Goal: Information Seeking & Learning: Learn about a topic

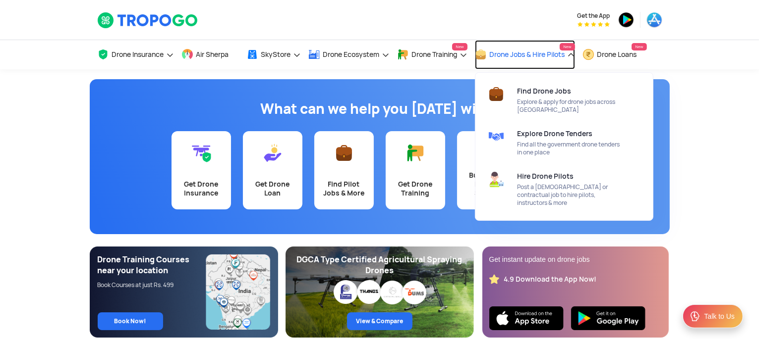
click at [542, 54] on span "Drone Jobs & Hire Pilots" at bounding box center [527, 55] width 75 height 8
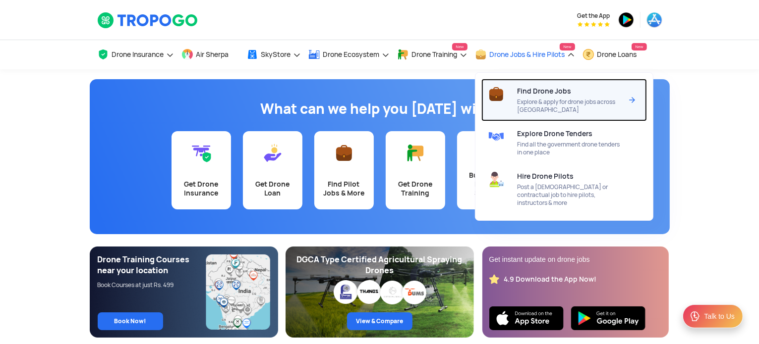
click at [541, 95] on span "Find Drone Jobs" at bounding box center [544, 91] width 54 height 8
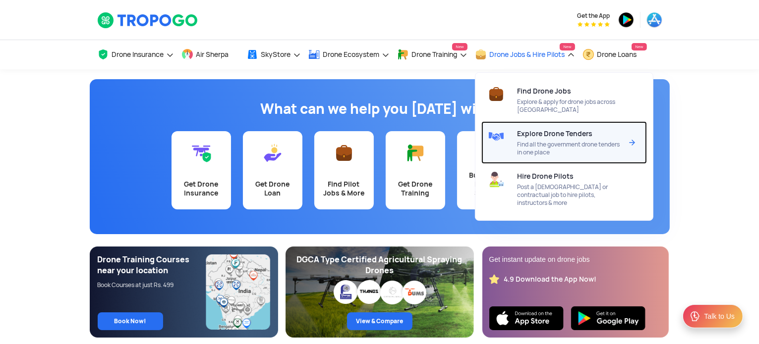
click at [557, 131] on span "Explore Drone Tenders" at bounding box center [554, 134] width 75 height 8
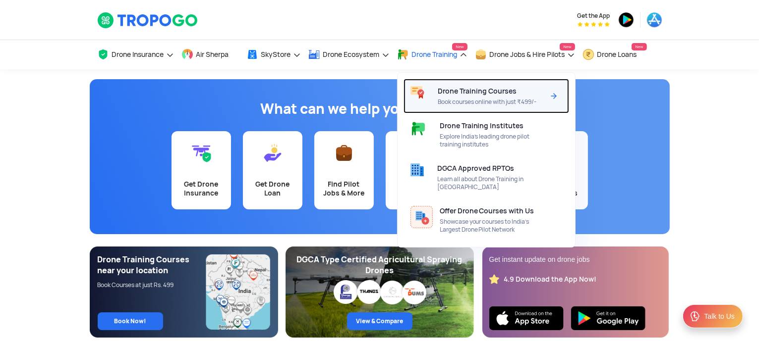
click at [484, 93] on span "Drone Training Courses" at bounding box center [477, 91] width 79 height 8
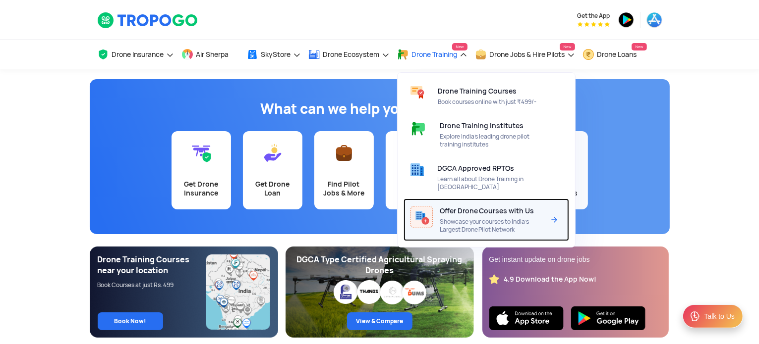
click at [488, 207] on span "Offer Drone Courses with Us" at bounding box center [487, 211] width 95 height 8
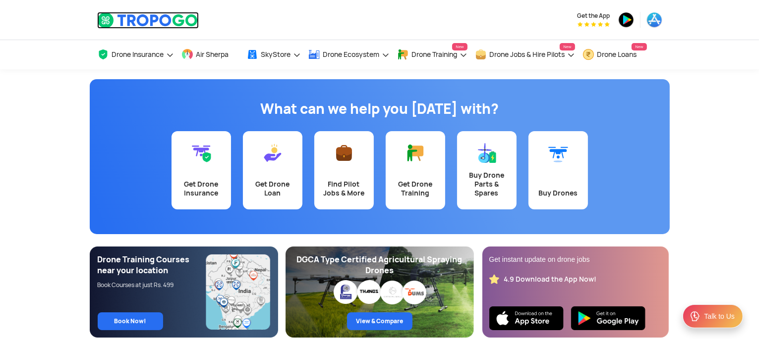
click at [129, 28] on img at bounding box center [148, 20] width 102 height 17
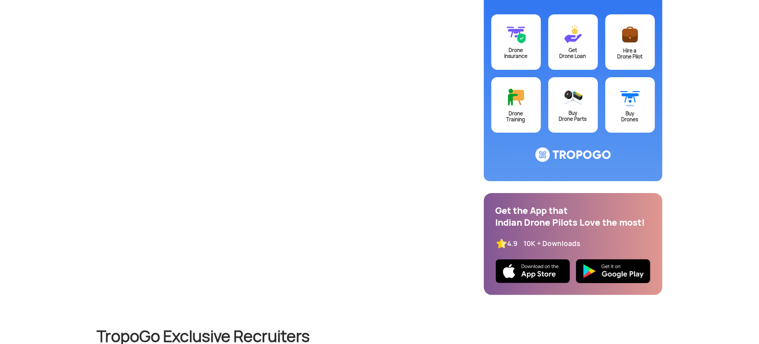
scroll to position [218, 0]
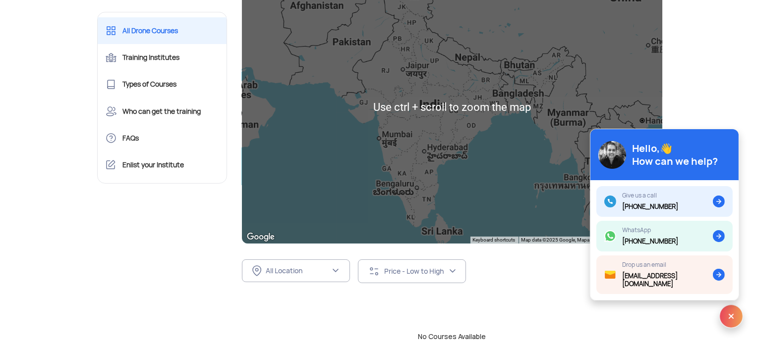
scroll to position [152, 0]
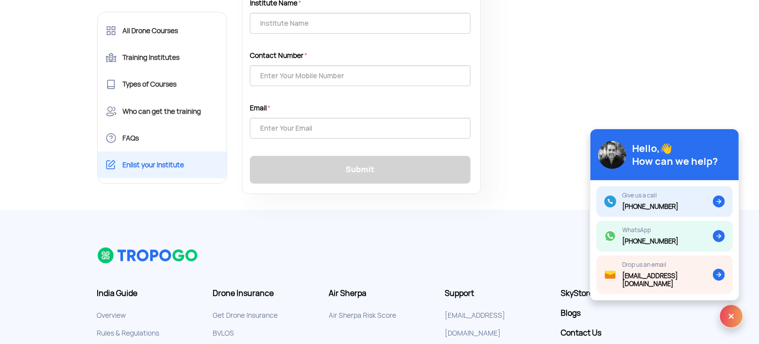
scroll to position [98, 0]
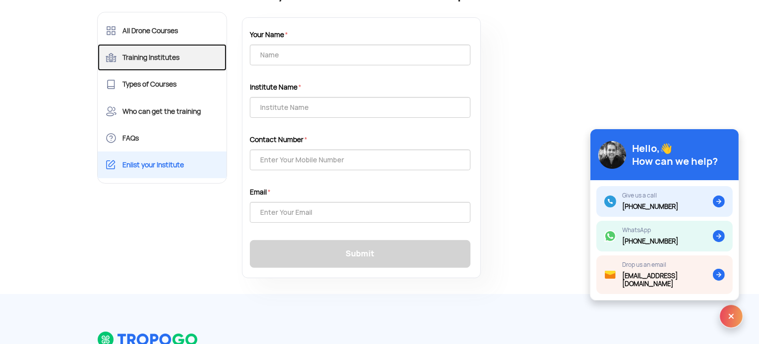
click at [153, 59] on link "Training Institutes" at bounding box center [162, 57] width 129 height 27
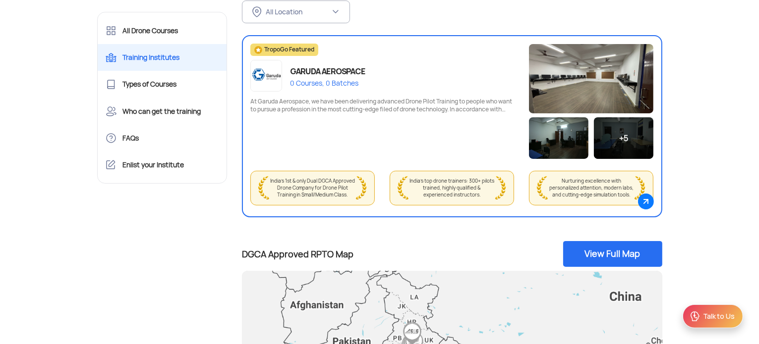
scroll to position [122, 0]
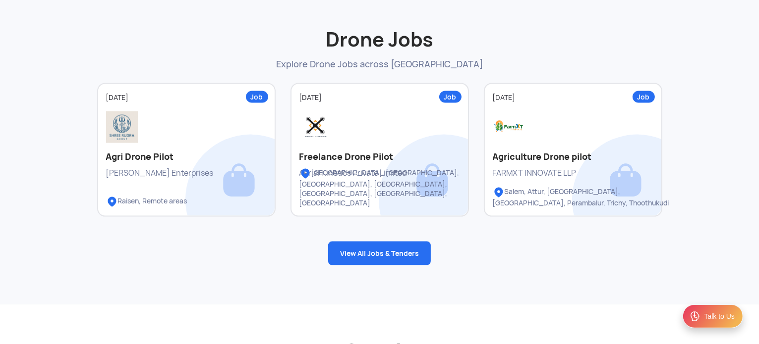
scroll to position [1352, 0]
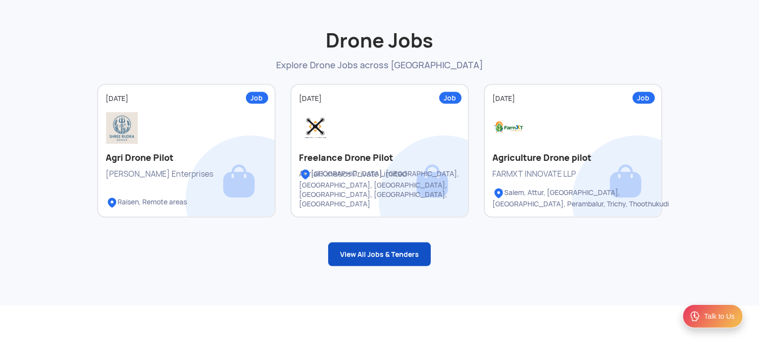
click at [372, 260] on link "View All Jobs & Tenders" at bounding box center [379, 255] width 103 height 24
